Goal: Communication & Community: Answer question/provide support

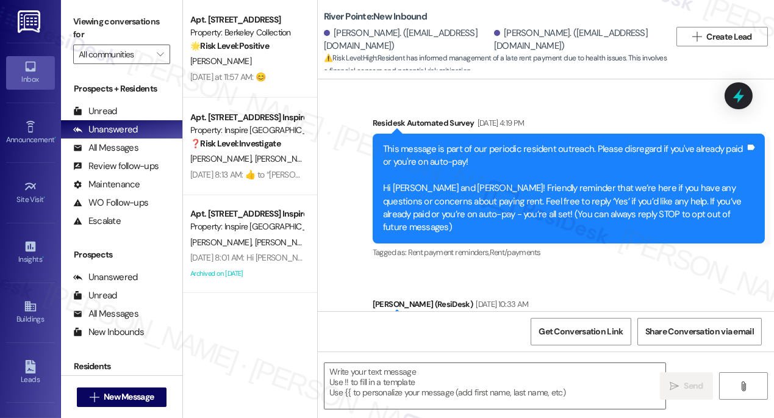
scroll to position [8921, 0]
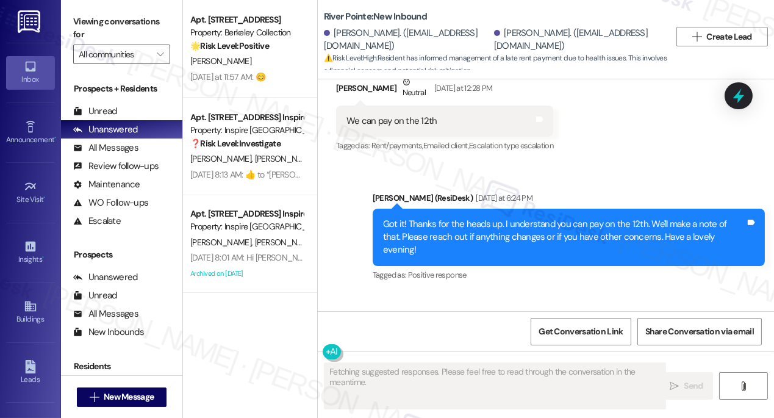
drag, startPoint x: 435, startPoint y: 250, endPoint x: 569, endPoint y: 249, distance: 134.2
click at [569, 346] on div "ResiDesk escalation to site team -> Risk Level: Medium risk Topics: Rent will b…" at bounding box center [566, 372] width 304 height 52
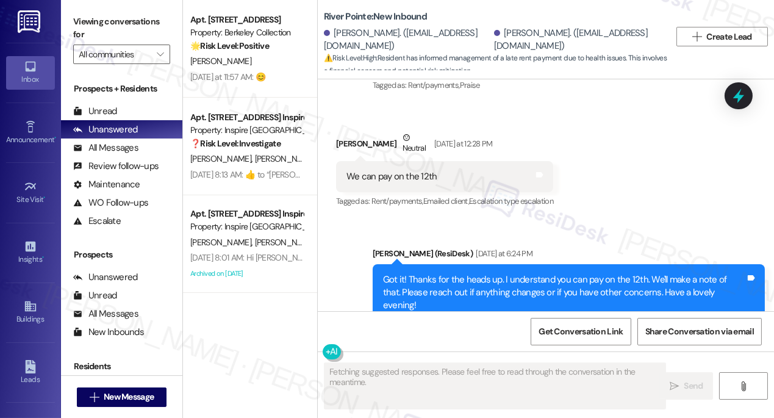
click at [531, 273] on div "Got it! Thanks for the heads up. I understand you can pay on the 12th. We'll ma…" at bounding box center [564, 292] width 362 height 39
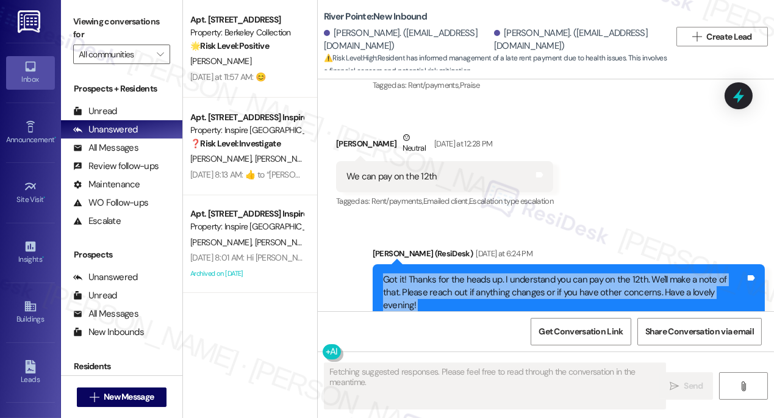
click at [531, 273] on div "Got it! Thanks for the heads up. I understand you can pay on the 12th. We'll ma…" at bounding box center [564, 292] width 362 height 39
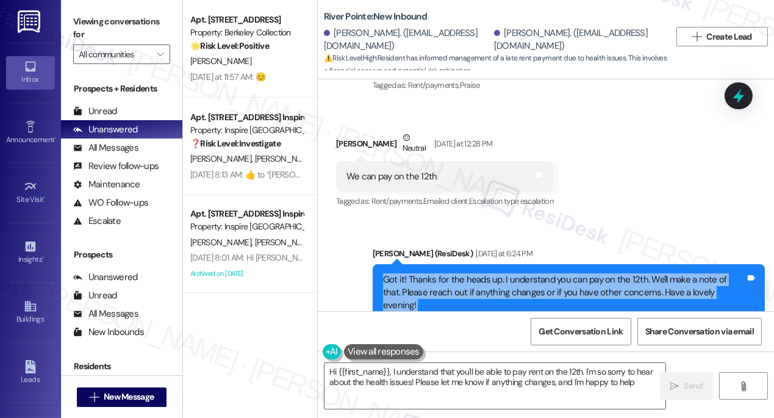
type textarea "Hi {{first_name}}, I understand that you'll be able to pay rent on the 12th. I'…"
click at [554, 273] on div "Got it! Thanks for the heads up. I understand you can pay on the 12th. We'll ma…" at bounding box center [564, 292] width 362 height 39
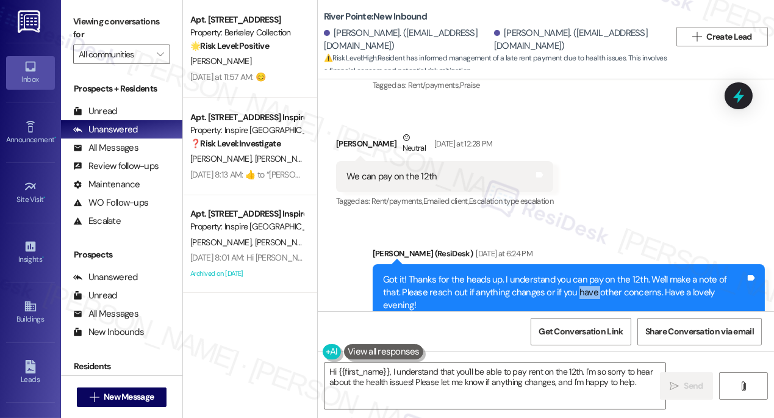
click at [554, 273] on div "Got it! Thanks for the heads up. I understand you can pay on the 12th. We'll ma…" at bounding box center [564, 292] width 362 height 39
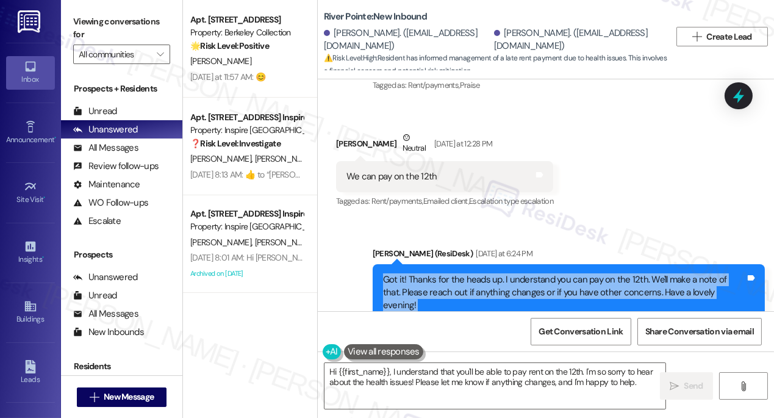
click at [554, 273] on div "Got it! Thanks for the heads up. I understand you can pay on the 12th. We'll ma…" at bounding box center [564, 292] width 362 height 39
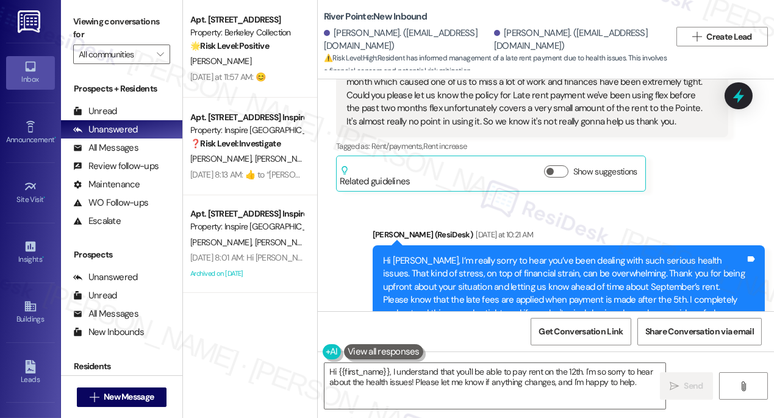
scroll to position [8588, 0]
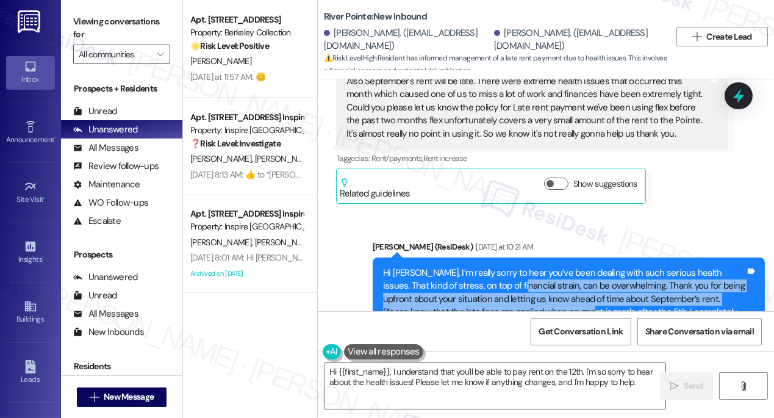
drag, startPoint x: 500, startPoint y: 168, endPoint x: 563, endPoint y: 199, distance: 70.4
click at [563, 267] on div "Hi [PERSON_NAME], I’m really sorry to hear you’ve been dealing with such seriou…" at bounding box center [564, 306] width 362 height 79
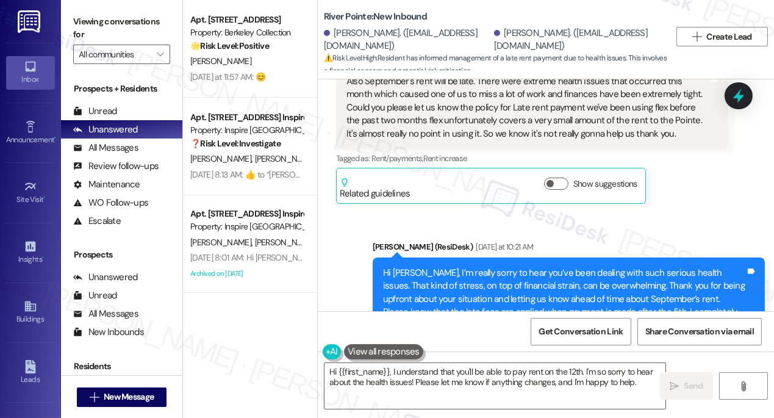
click at [563, 267] on div "Hi [PERSON_NAME], I’m really sorry to hear you’ve been dealing with such seriou…" at bounding box center [564, 306] width 362 height 79
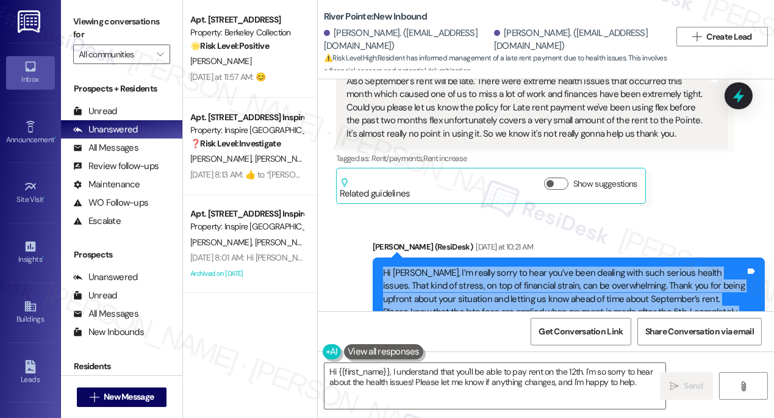
click at [563, 267] on div "Hi [PERSON_NAME], I’m really sorry to hear you’ve been dealing with such seriou…" at bounding box center [564, 306] width 362 height 79
click at [501, 267] on div "Hi [PERSON_NAME], I’m really sorry to hear you’ve been dealing with such seriou…" at bounding box center [564, 306] width 362 height 79
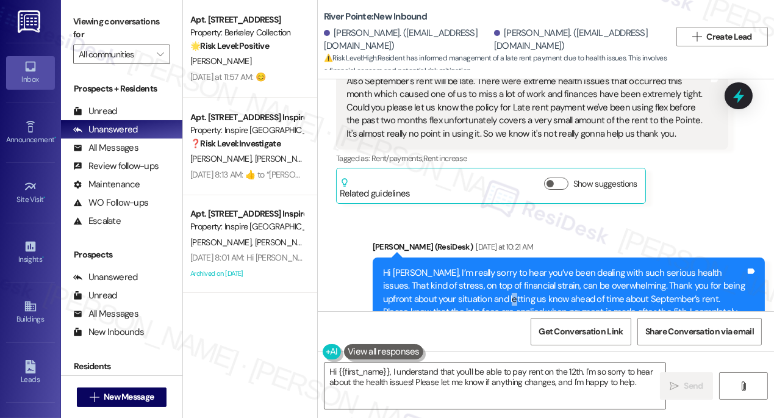
click at [501, 267] on div "Hi [PERSON_NAME], I’m really sorry to hear you’ve been dealing with such seriou…" at bounding box center [564, 306] width 362 height 79
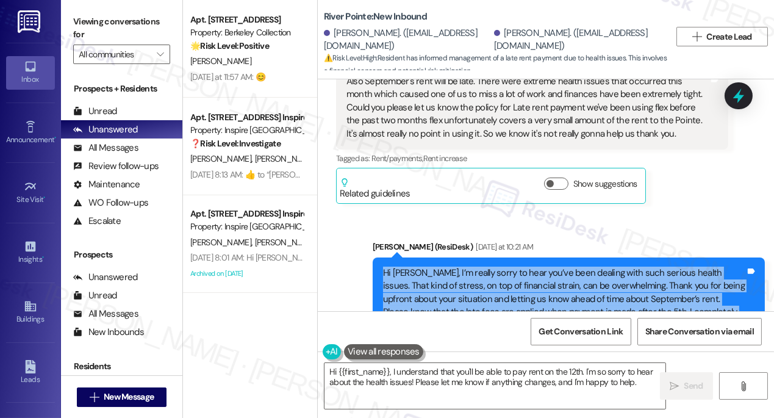
click at [501, 267] on div "Hi [PERSON_NAME], I’m really sorry to hear you’ve been dealing with such seriou…" at bounding box center [564, 306] width 362 height 79
click at [468, 267] on div "Hi [PERSON_NAME], I’m really sorry to hear you’ve been dealing with such seriou…" at bounding box center [564, 306] width 362 height 79
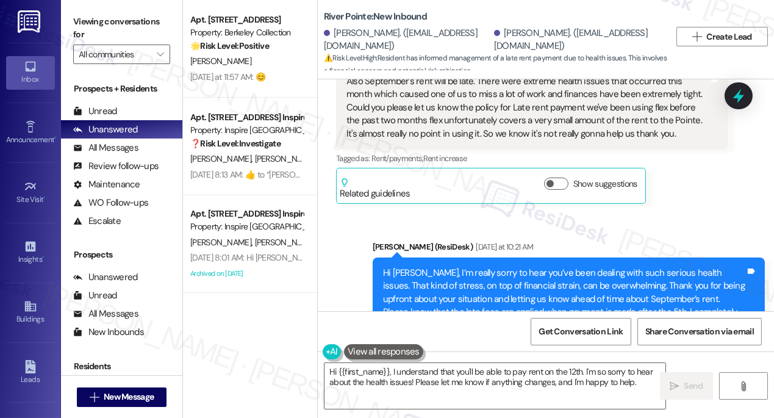
click at [468, 267] on div "Hi [PERSON_NAME], I’m really sorry to hear you’ve been dealing with such seriou…" at bounding box center [564, 306] width 362 height 79
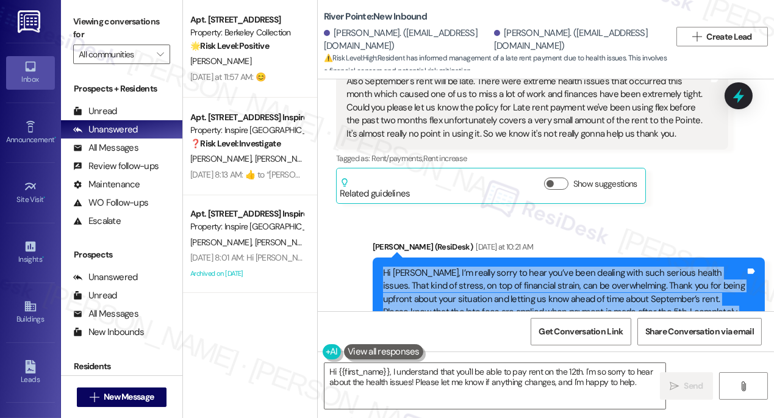
click at [468, 267] on div "Hi [PERSON_NAME], I’m really sorry to hear you’ve been dealing with such seriou…" at bounding box center [564, 306] width 362 height 79
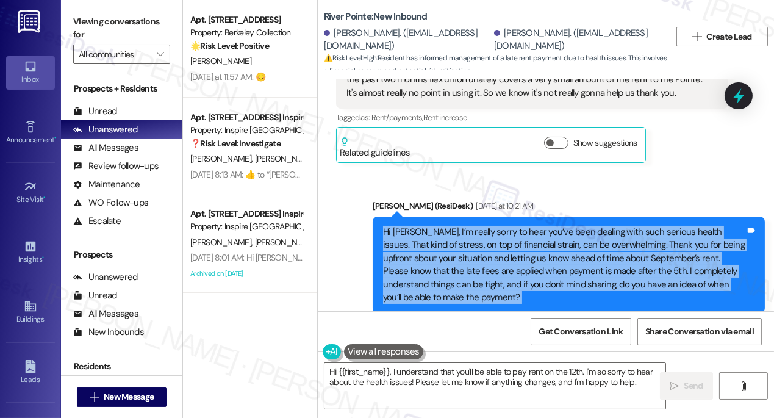
scroll to position [8699, 0]
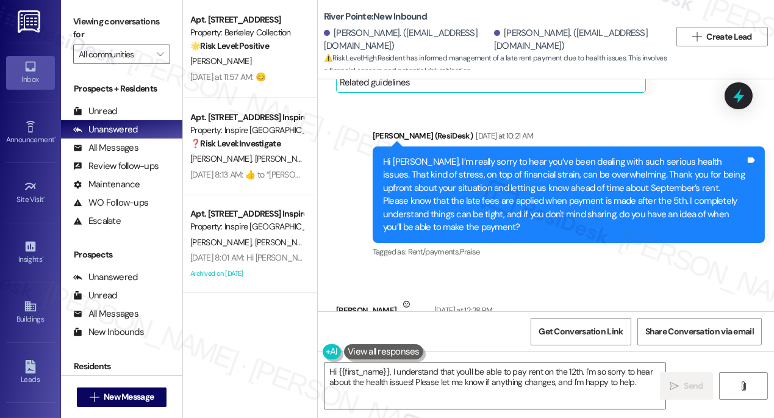
click at [396, 328] on div "We can pay on the 12th Tags and notes" at bounding box center [444, 343] width 217 height 31
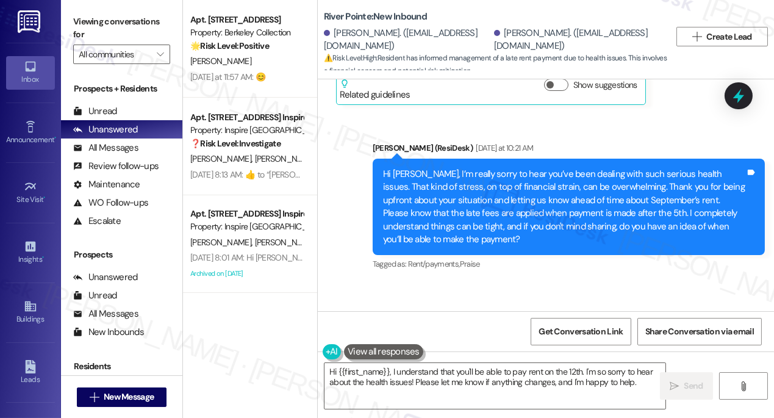
scroll to position [8588, 0]
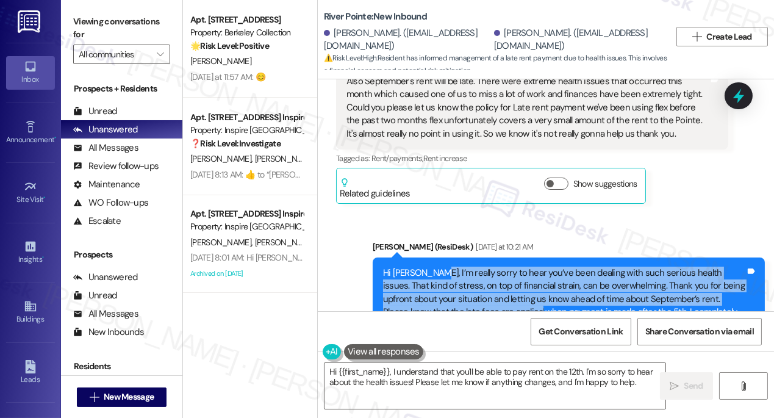
drag, startPoint x: 430, startPoint y: 148, endPoint x: 515, endPoint y: 195, distance: 97.5
click at [515, 267] on div "Hi [PERSON_NAME], I’m really sorry to hear you’ve been dealing with such seriou…" at bounding box center [564, 306] width 362 height 79
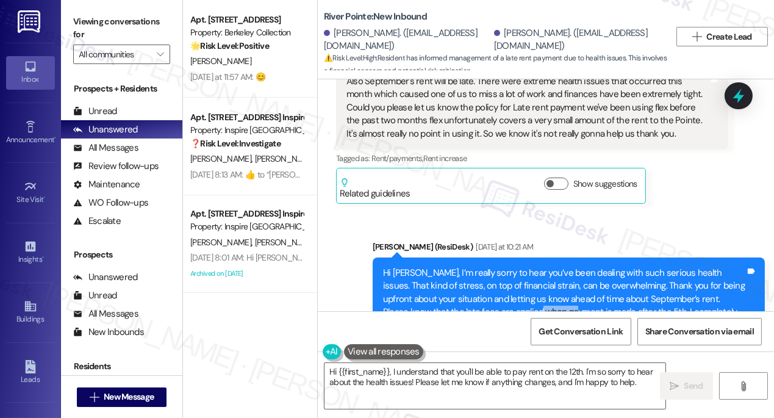
click at [515, 267] on div "Hi [PERSON_NAME], I’m really sorry to hear you’ve been dealing with such seriou…" at bounding box center [564, 306] width 362 height 79
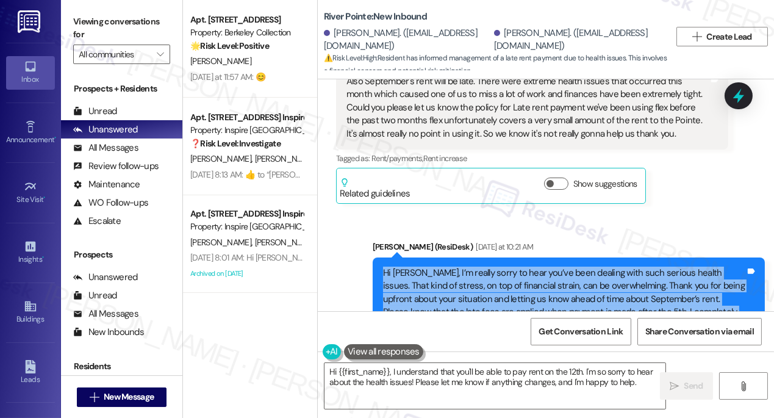
click at [515, 267] on div "Hi [PERSON_NAME], I’m really sorry to hear you’ve been dealing with such seriou…" at bounding box center [564, 306] width 362 height 79
click at [469, 267] on div "Hi [PERSON_NAME], I’m really sorry to hear you’ve been dealing with such seriou…" at bounding box center [564, 306] width 362 height 79
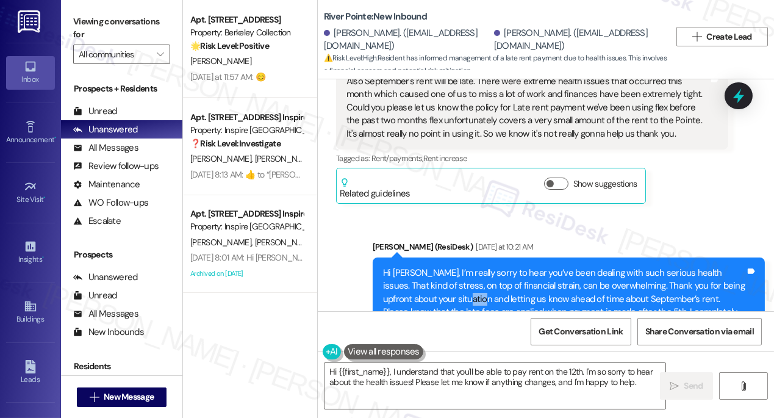
click at [469, 267] on div "Hi [PERSON_NAME], I’m really sorry to hear you’ve been dealing with such seriou…" at bounding box center [564, 306] width 362 height 79
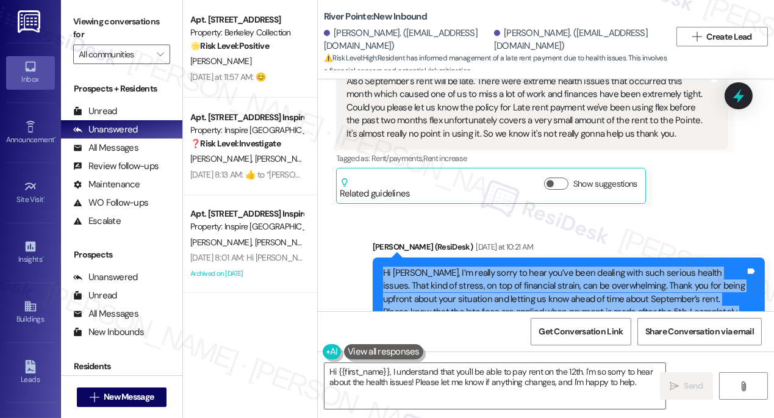
click at [469, 267] on div "Hi [PERSON_NAME], I’m really sorry to hear you’ve been dealing with such seriou…" at bounding box center [564, 306] width 362 height 79
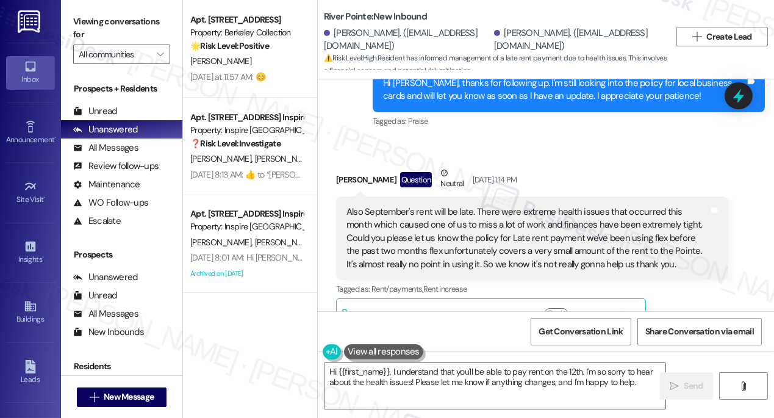
scroll to position [8366, 0]
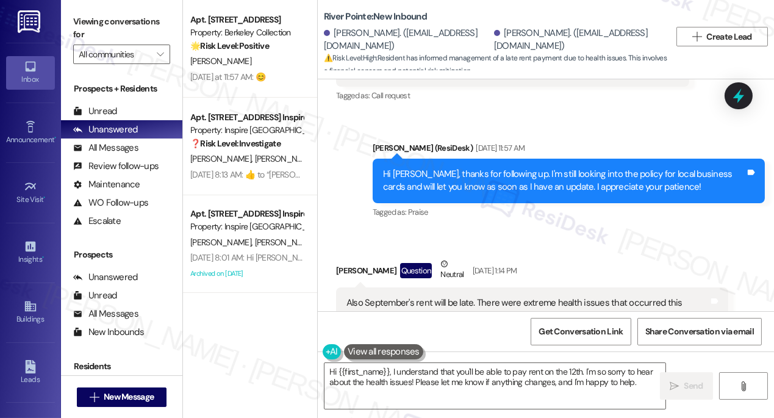
click at [459, 296] on div "Also September's rent will be late. There were extreme health issues that occur…" at bounding box center [527, 328] width 362 height 65
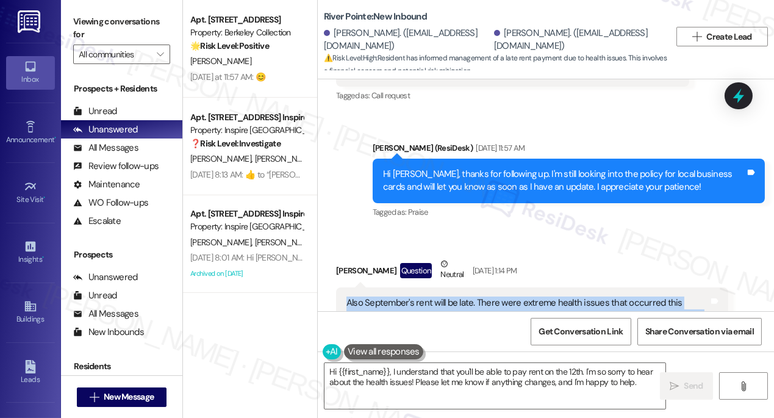
click at [459, 296] on div "Also September's rent will be late. There were extreme health issues that occur…" at bounding box center [527, 328] width 362 height 65
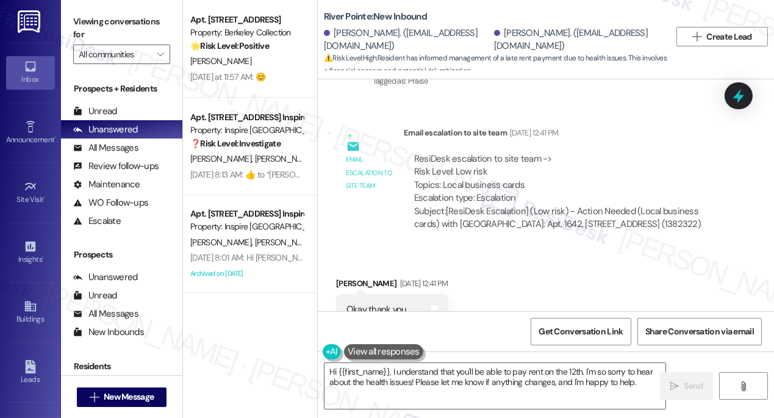
scroll to position [7812, 0]
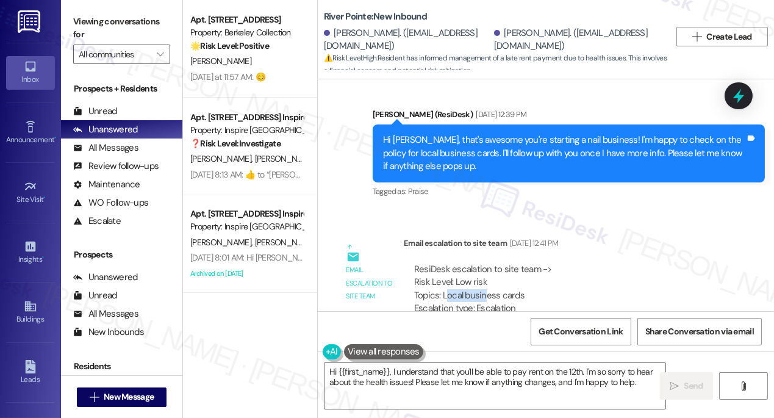
drag, startPoint x: 447, startPoint y: 176, endPoint x: 518, endPoint y: 175, distance: 71.4
click at [518, 263] on div "ResiDesk escalation to site team -> Risk Level: Low risk Topics: Local business…" at bounding box center [566, 289] width 304 height 52
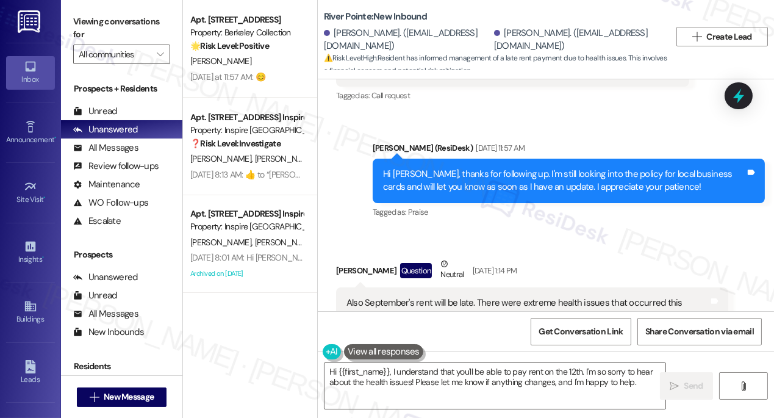
scroll to position [8255, 0]
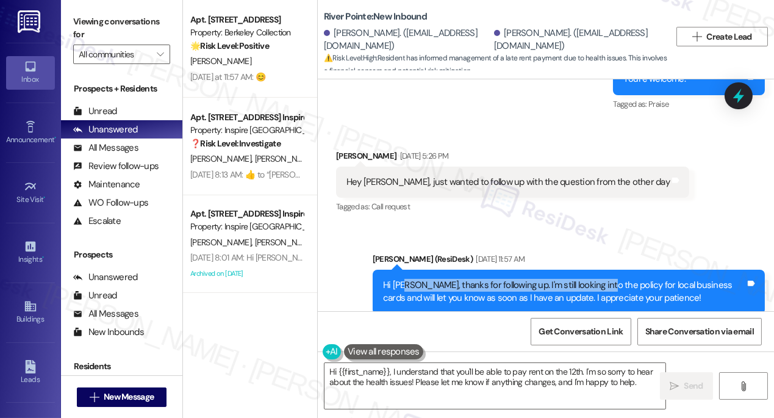
drag, startPoint x: 407, startPoint y: 160, endPoint x: 601, endPoint y: 169, distance: 194.1
click at [601, 279] on div "Hi [PERSON_NAME], thanks for following up. I'm still looking into the policy fo…" at bounding box center [564, 292] width 362 height 26
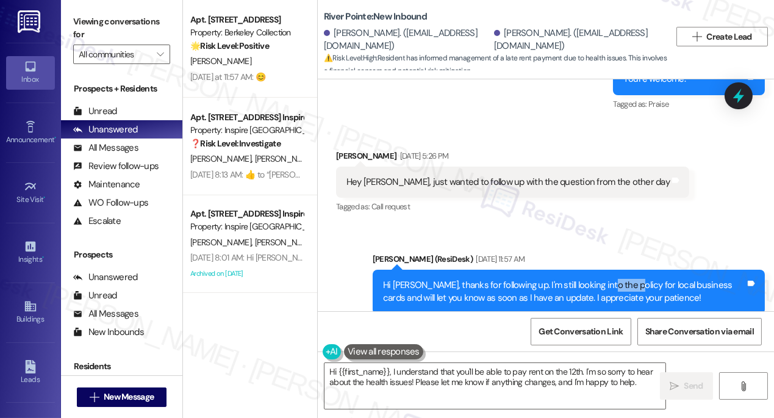
click at [601, 279] on div "Hi [PERSON_NAME], thanks for following up. I'm still looking into the policy fo…" at bounding box center [564, 292] width 362 height 26
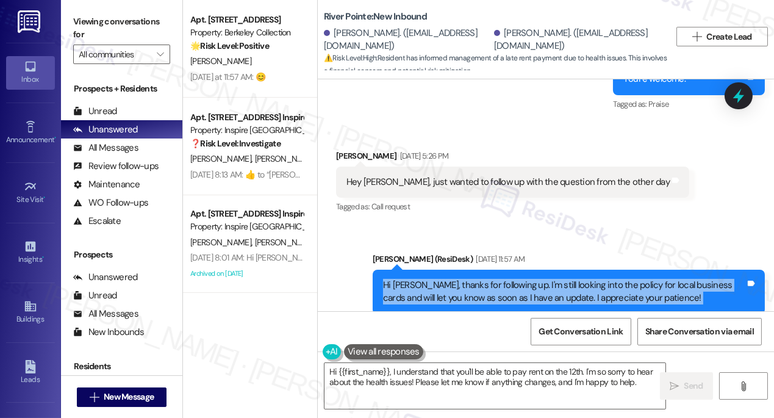
click at [601, 279] on div "Hi [PERSON_NAME], thanks for following up. I'm still looking into the policy fo…" at bounding box center [564, 292] width 362 height 26
click at [669, 279] on div "Hi [PERSON_NAME], thanks for following up. I'm still looking into the policy fo…" at bounding box center [564, 292] width 362 height 26
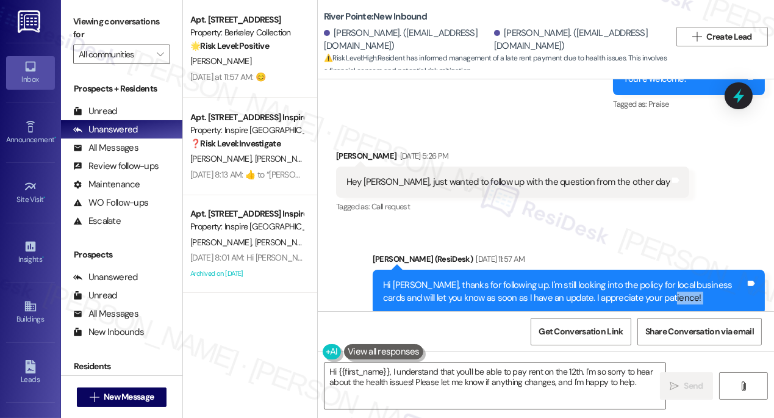
click at [669, 279] on div "Hi [PERSON_NAME], thanks for following up. I'm still looking into the policy fo…" at bounding box center [564, 292] width 362 height 26
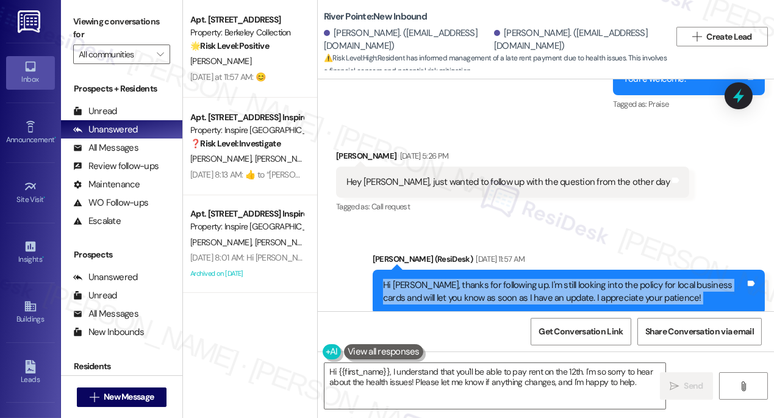
click at [669, 279] on div "Hi [PERSON_NAME], thanks for following up. I'm still looking into the policy fo…" at bounding box center [564, 292] width 362 height 26
click at [675, 279] on div "Hi [PERSON_NAME], thanks for following up. I'm still looking into the policy fo…" at bounding box center [564, 292] width 362 height 26
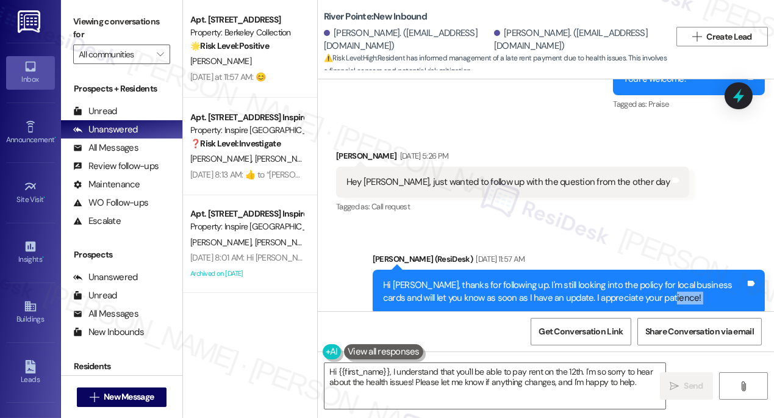
click at [675, 279] on div "Hi [PERSON_NAME], thanks for following up. I'm still looking into the policy fo…" at bounding box center [564, 292] width 362 height 26
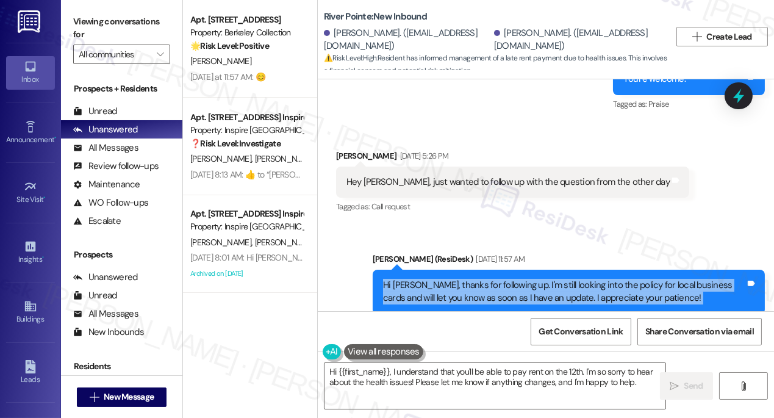
click at [675, 279] on div "Hi [PERSON_NAME], thanks for following up. I'm still looking into the policy fo…" at bounding box center [564, 292] width 362 height 26
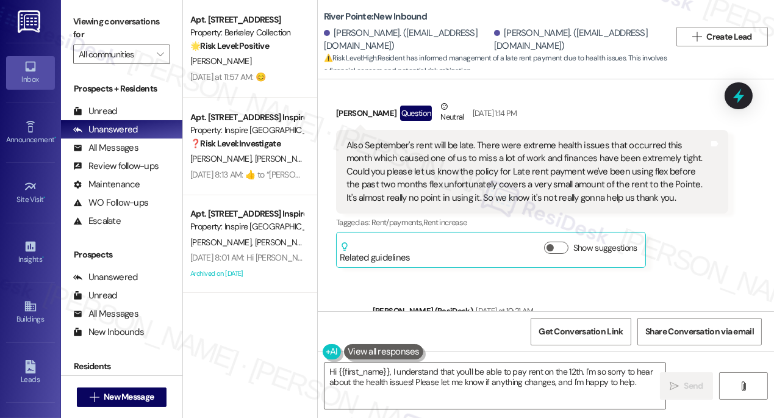
scroll to position [8588, 0]
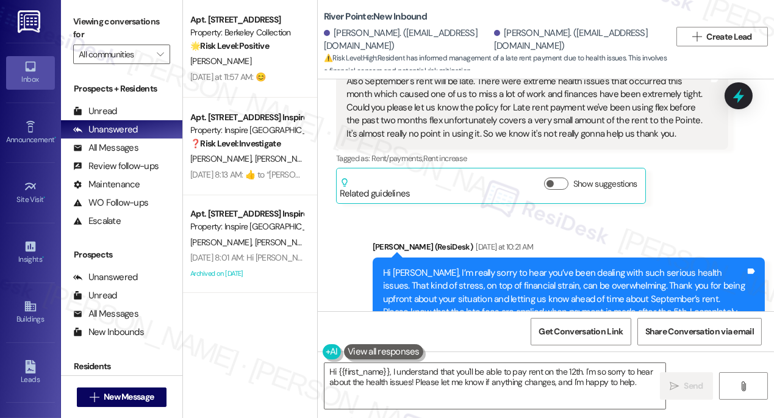
click at [523, 267] on div "Hi [PERSON_NAME], I’m really sorry to hear you’ve been dealing with such seriou…" at bounding box center [564, 306] width 362 height 79
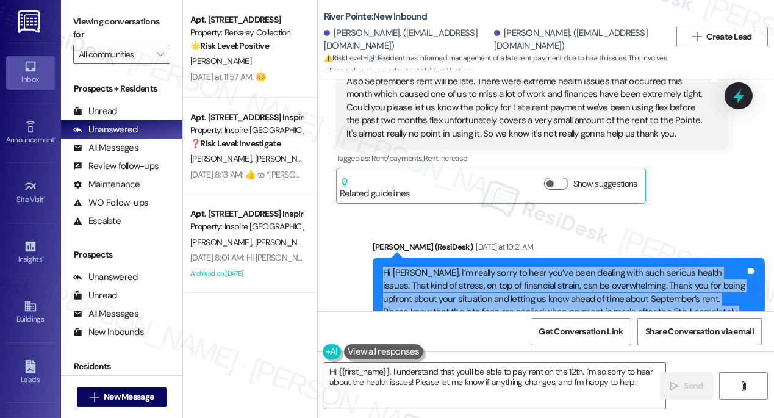
click at [523, 267] on div "Hi [PERSON_NAME], I’m really sorry to hear you’ve been dealing with such seriou…" at bounding box center [564, 306] width 362 height 79
click at [452, 267] on div "Hi [PERSON_NAME], I’m really sorry to hear you’ve been dealing with such seriou…" at bounding box center [564, 306] width 362 height 79
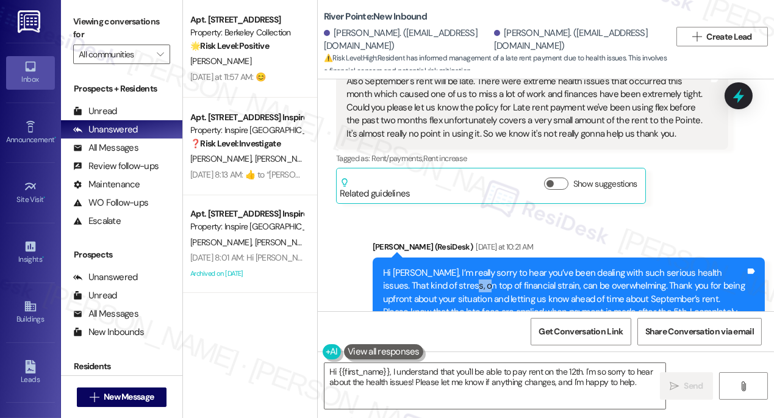
click at [452, 267] on div "Hi [PERSON_NAME], I’m really sorry to hear you’ve been dealing with such seriou…" at bounding box center [564, 306] width 362 height 79
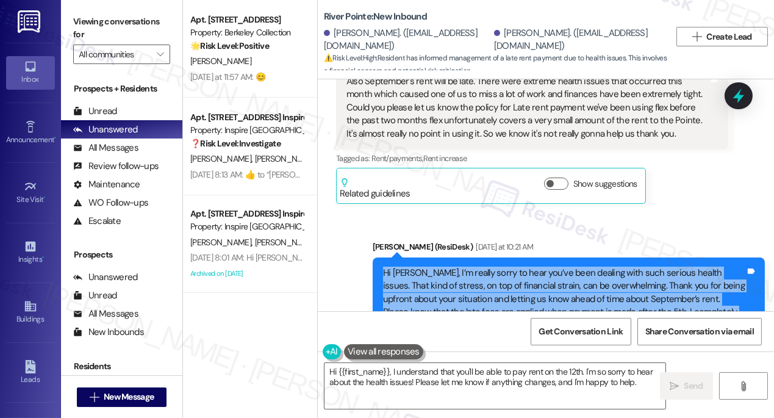
click at [452, 267] on div "Hi [PERSON_NAME], I’m really sorry to hear you’ve been dealing with such seriou…" at bounding box center [564, 306] width 362 height 79
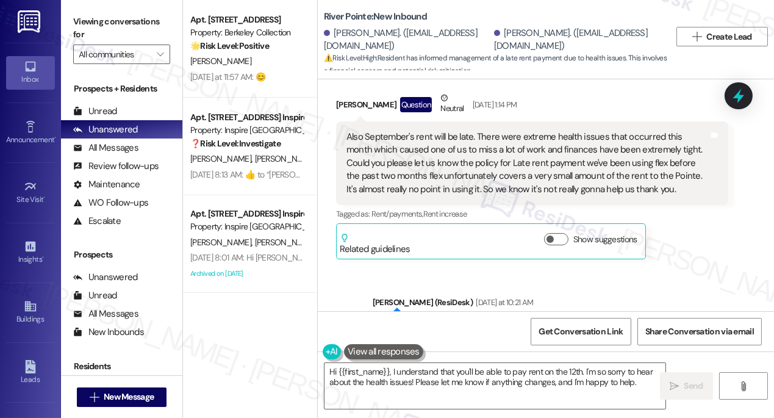
click at [456, 322] on div "Hi [PERSON_NAME], I’m really sorry to hear you’ve been dealing with such seriou…" at bounding box center [564, 361] width 362 height 79
click at [654, 322] on div "Hi [PERSON_NAME], I’m really sorry to hear you’ve been dealing with such seriou…" at bounding box center [564, 361] width 362 height 79
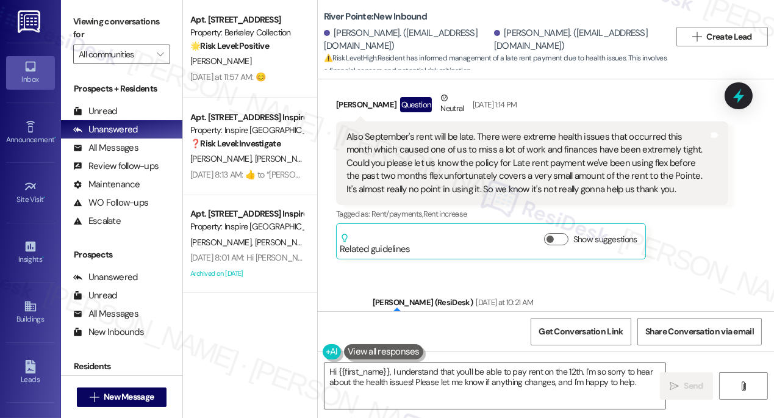
click at [654, 322] on div "Hi [PERSON_NAME], I’m really sorry to hear you’ve been dealing with such seriou…" at bounding box center [564, 361] width 362 height 79
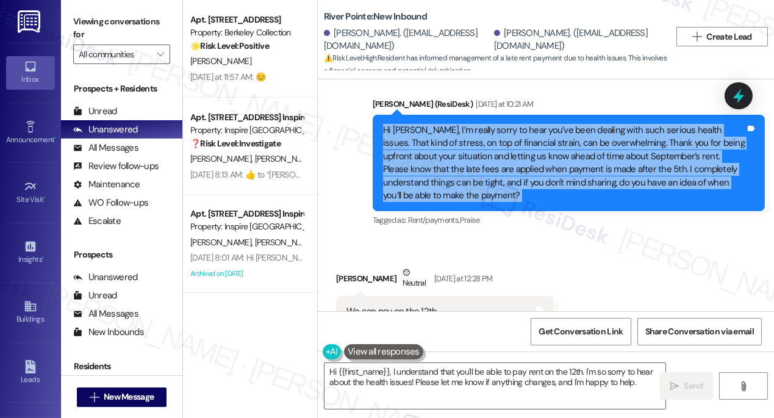
scroll to position [8754, 0]
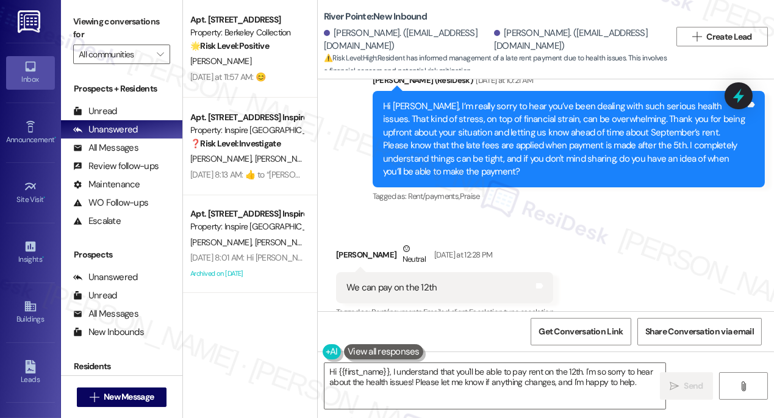
click at [363, 281] on div "We can pay on the 12th" at bounding box center [391, 287] width 91 height 13
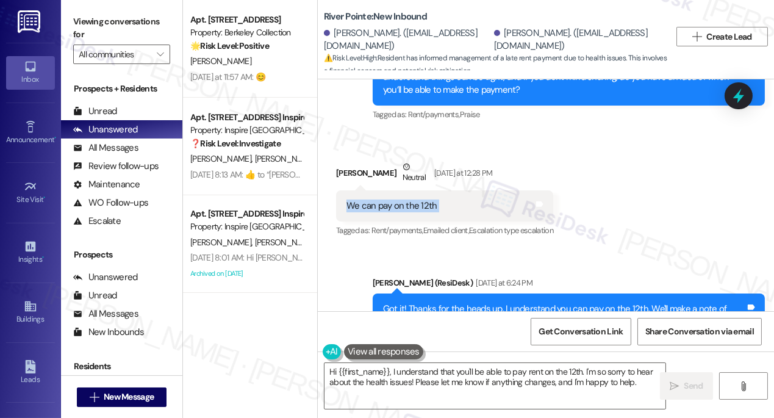
scroll to position [8921, 0]
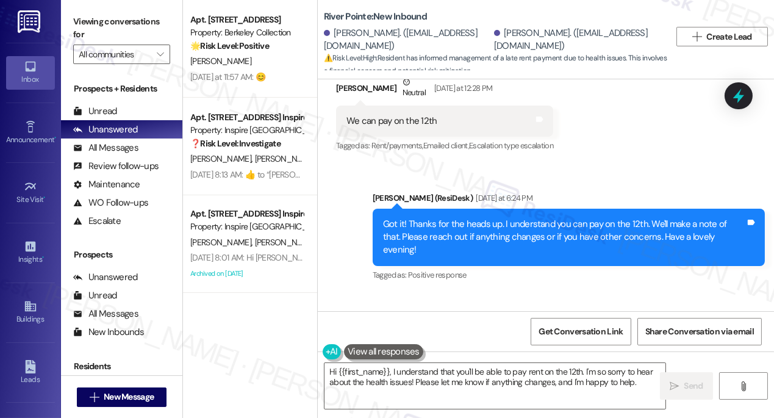
click at [579, 218] on div "Got it! Thanks for the heads up. I understand you can pay on the 12th. We'll ma…" at bounding box center [564, 237] width 362 height 39
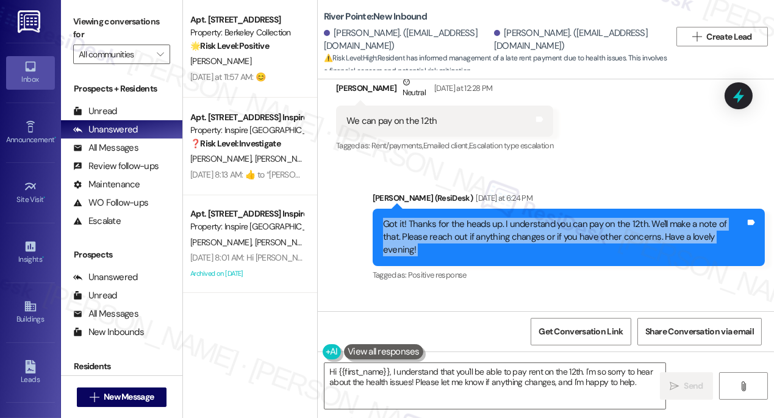
click at [579, 218] on div "Got it! Thanks for the heads up. I understand you can pay on the 12th. We'll ma…" at bounding box center [564, 237] width 362 height 39
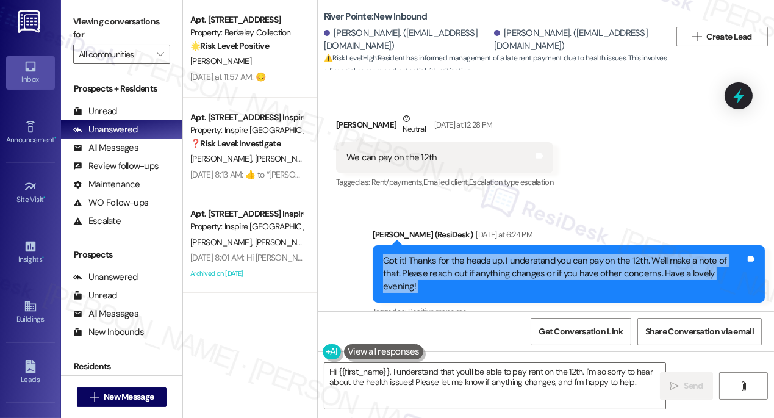
scroll to position [8865, 0]
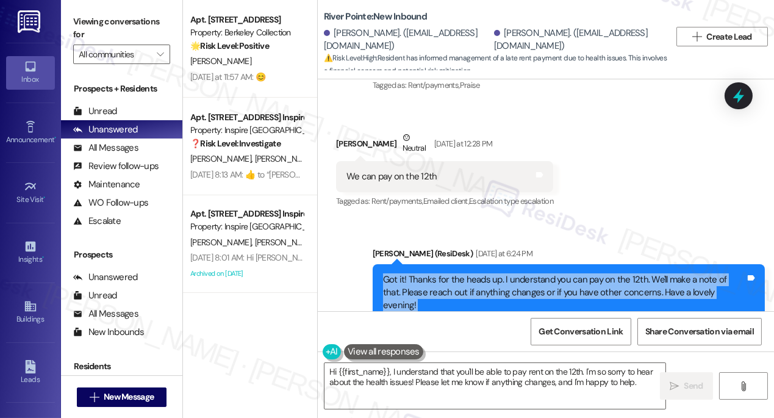
click at [527, 273] on div "Got it! Thanks for the heads up. I understand you can pay on the 12th. We'll ma…" at bounding box center [564, 292] width 362 height 39
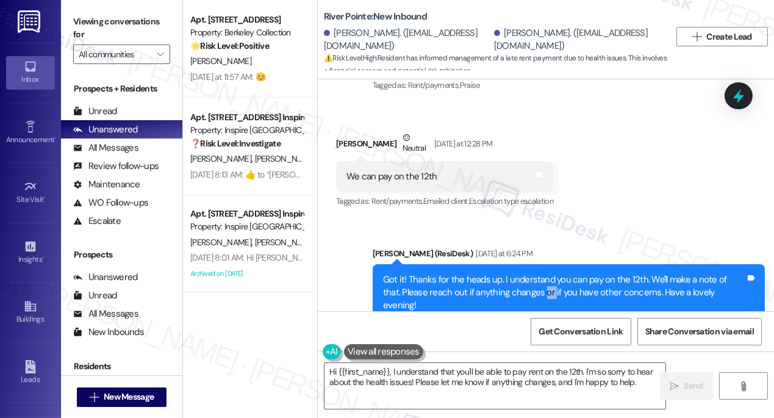
click at [527, 273] on div "Got it! Thanks for the heads up. I understand you can pay on the 12th. We'll ma…" at bounding box center [564, 292] width 362 height 39
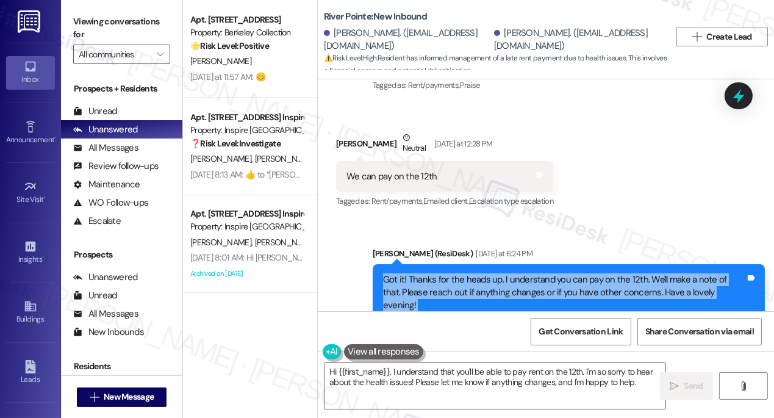
click at [527, 273] on div "Got it! Thanks for the heads up. I understand you can pay on the 12th. We'll ma…" at bounding box center [564, 292] width 362 height 39
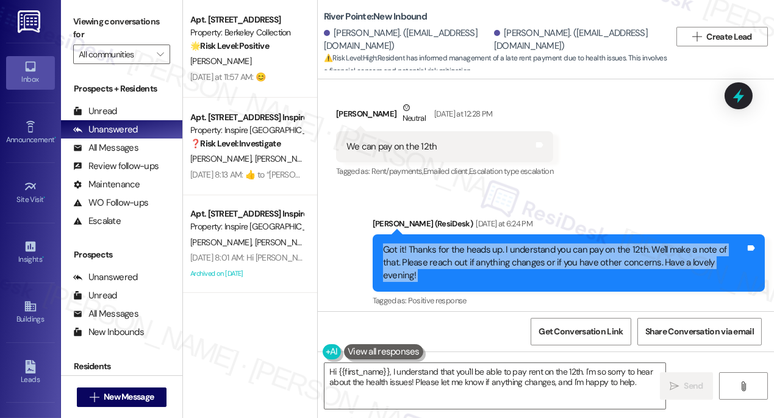
scroll to position [8921, 0]
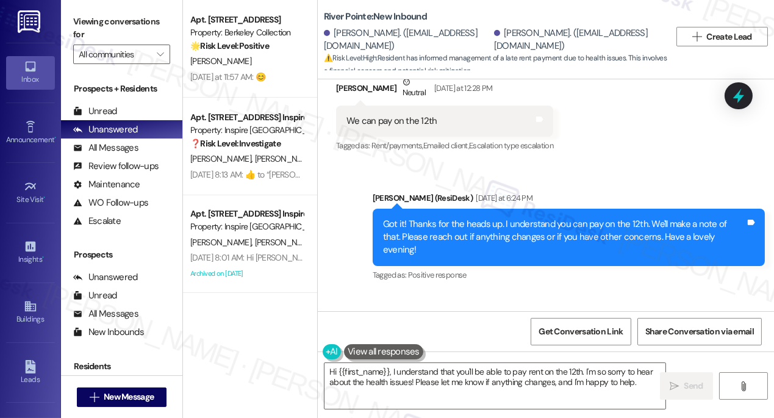
drag, startPoint x: 455, startPoint y: 246, endPoint x: 558, endPoint y: 248, distance: 103.1
click at [558, 346] on div "ResiDesk escalation to site team -> Risk Level: Medium risk Topics: Rent will b…" at bounding box center [566, 372] width 304 height 52
drag, startPoint x: 559, startPoint y: 248, endPoint x: 481, endPoint y: 246, distance: 78.7
click at [481, 346] on div "ResiDesk escalation to site team -> Risk Level: Medium risk Topics: Rent will b…" at bounding box center [566, 372] width 304 height 52
